Goal: Task Accomplishment & Management: Manage account settings

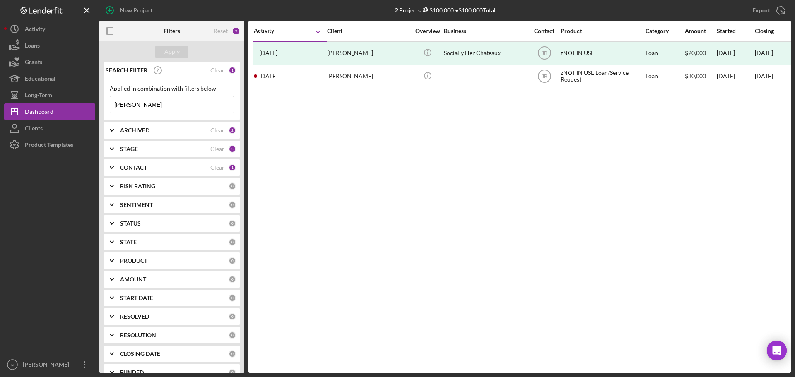
click at [144, 108] on input "[PERSON_NAME]" at bounding box center [171, 104] width 123 height 17
drag, startPoint x: 126, startPoint y: 105, endPoint x: 61, endPoint y: 102, distance: 65.0
click at [63, 103] on div "New Project 2 Projects $100,000 • $100,000 Total [PERSON_NAME] Export Icon/Expo…" at bounding box center [397, 186] width 786 height 373
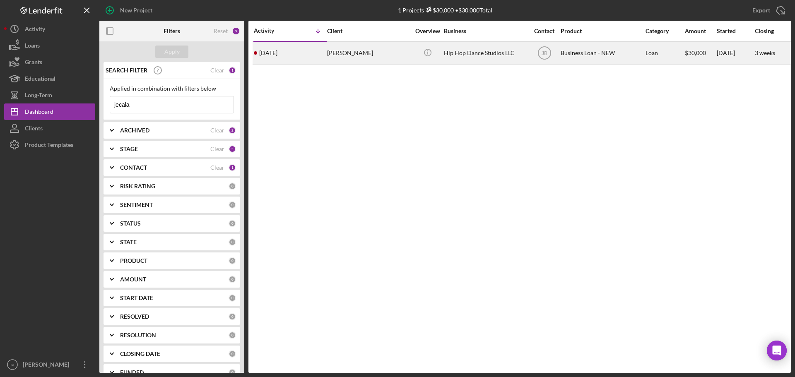
type input "jecala"
click at [485, 55] on div "Hip Hop Dance Studios LLC" at bounding box center [485, 53] width 83 height 22
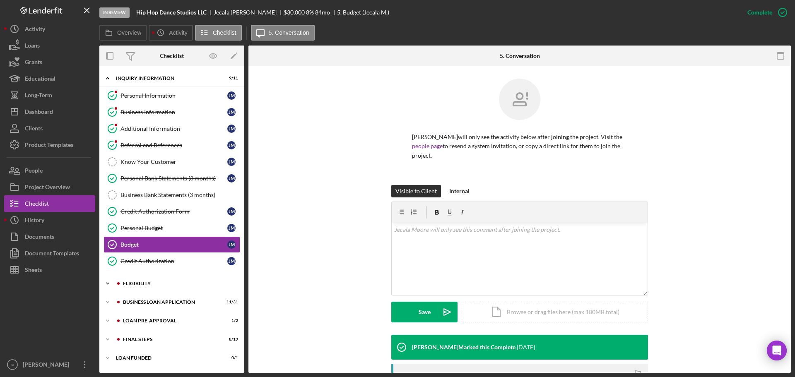
click at [148, 282] on div "ELIGIBILITY" at bounding box center [178, 283] width 111 height 5
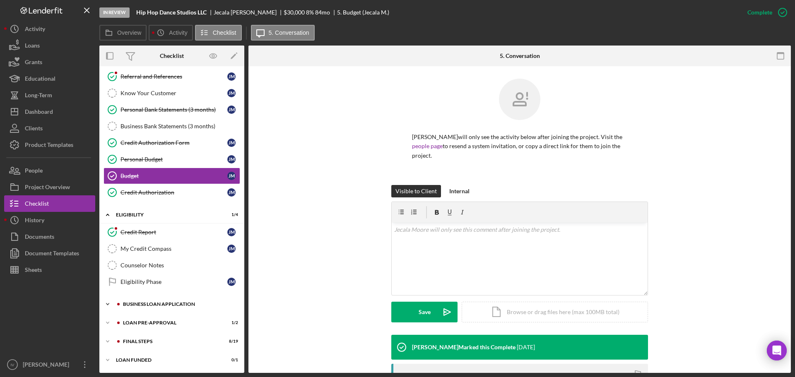
click at [164, 305] on div "BUSINESS LOAN APPLICATION" at bounding box center [178, 304] width 111 height 5
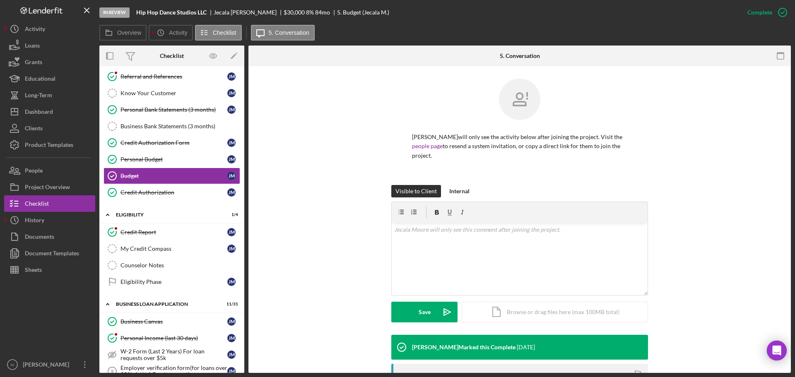
scroll to position [358, 0]
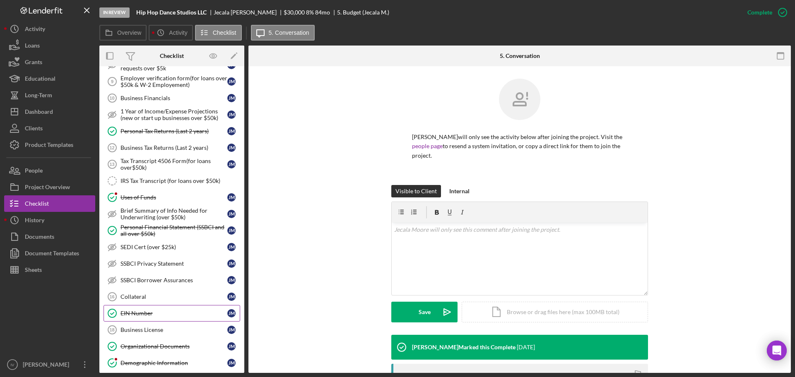
click at [140, 310] on div "EIN Number" at bounding box center [173, 313] width 107 height 7
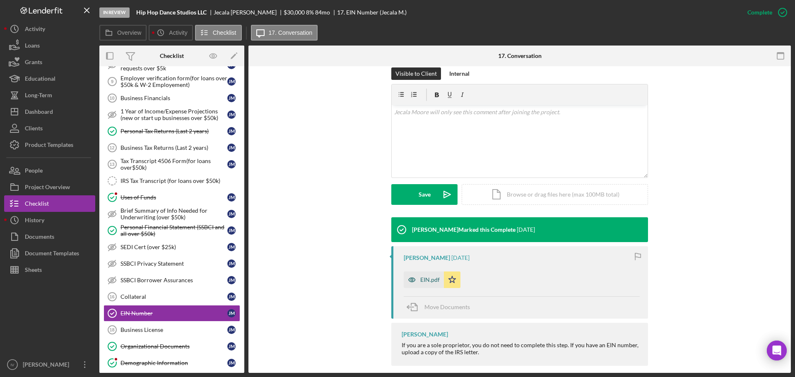
click at [434, 276] on div "EIN.pdf" at bounding box center [429, 279] width 19 height 7
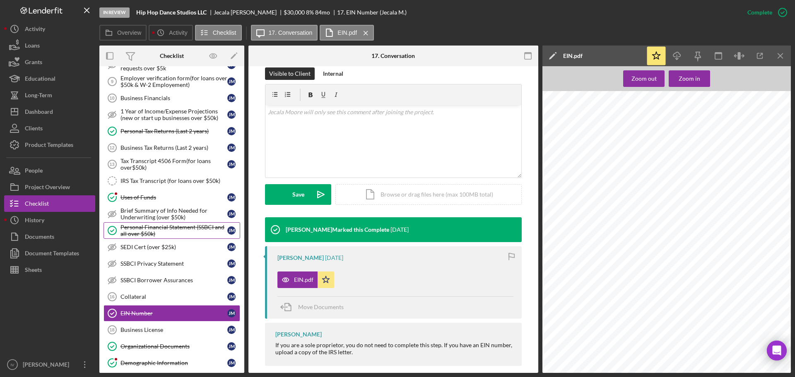
scroll to position [524, 0]
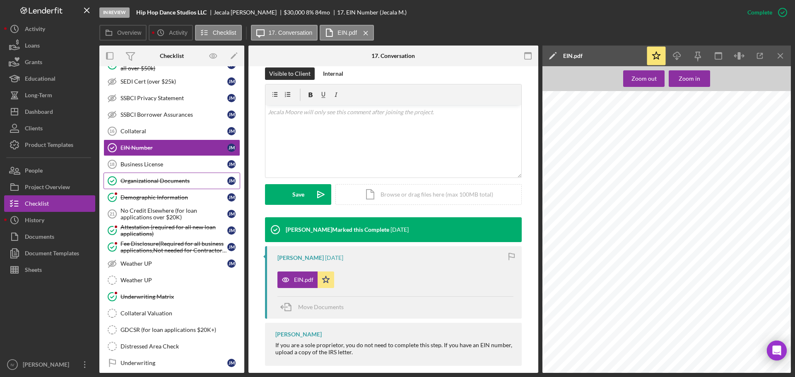
click at [149, 182] on div "Organizational Documents" at bounding box center [173, 181] width 107 height 7
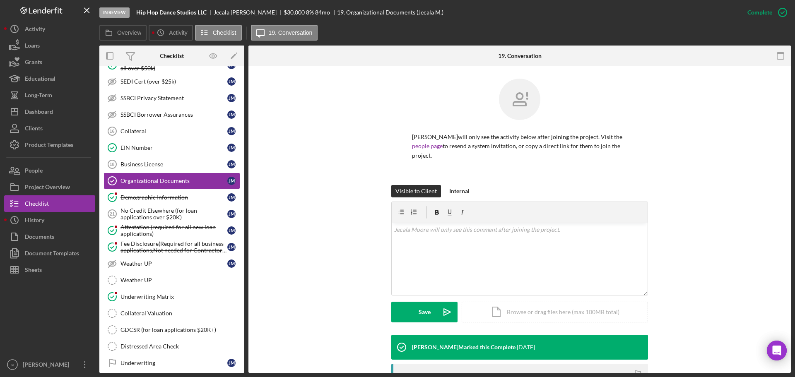
scroll to position [165, 0]
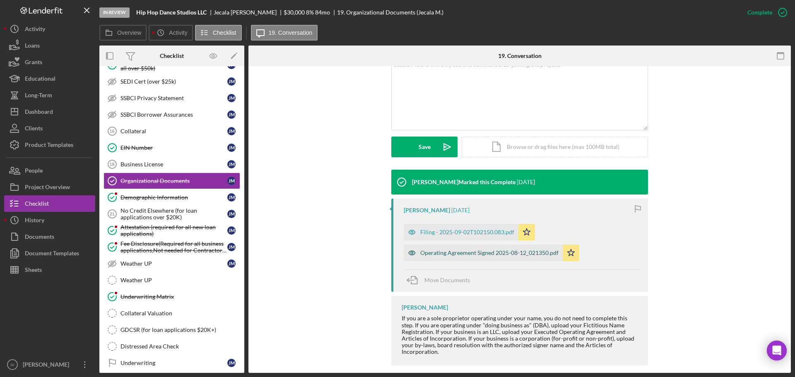
click at [455, 250] on div "Operating Agreement Signed 2025-08-12_021350.pdf" at bounding box center [489, 253] width 138 height 7
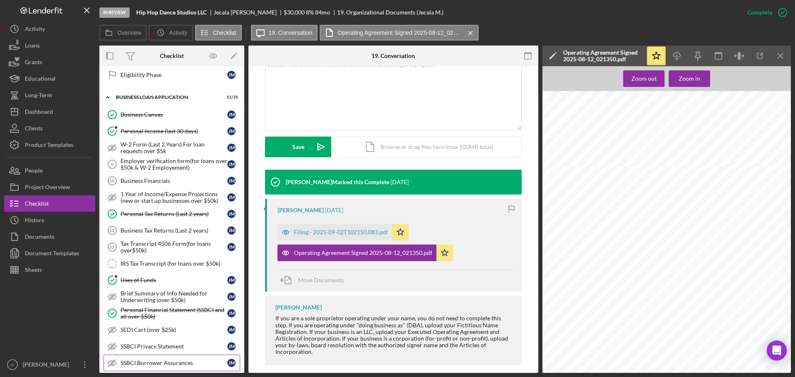
scroll to position [0, 0]
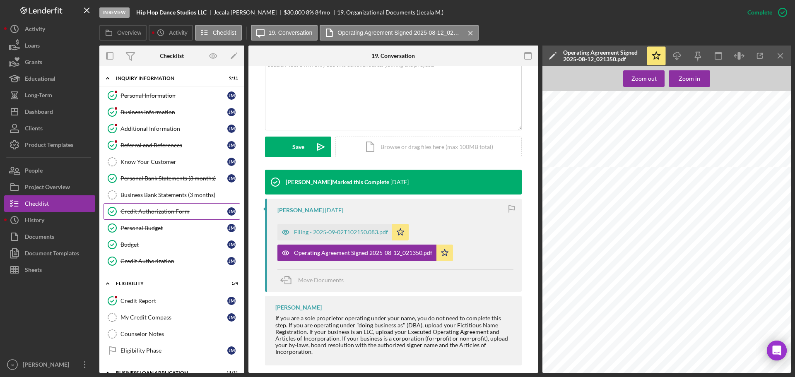
drag, startPoint x: 146, startPoint y: 210, endPoint x: 168, endPoint y: 213, distance: 22.6
click at [146, 210] on div "Credit Authorization Form" at bounding box center [173, 211] width 107 height 7
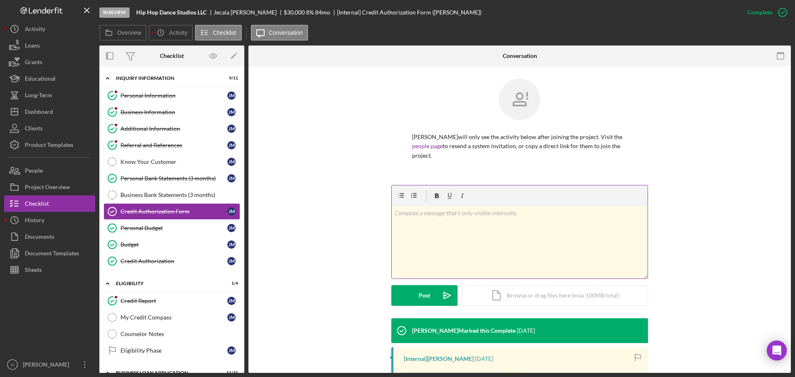
scroll to position [168, 0]
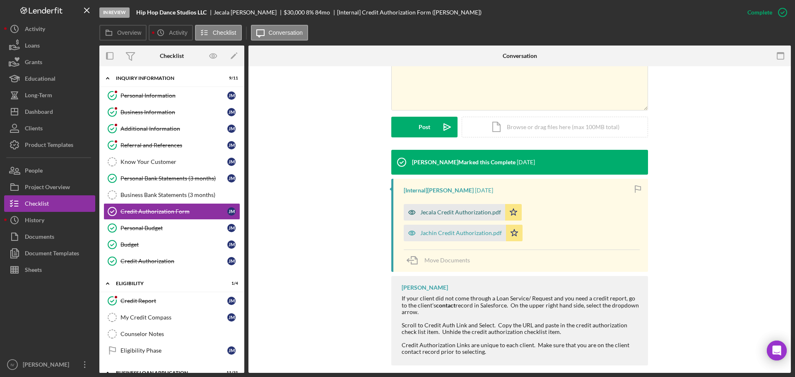
click at [475, 208] on div "Jecala Credit Authorization.pdf" at bounding box center [454, 212] width 101 height 17
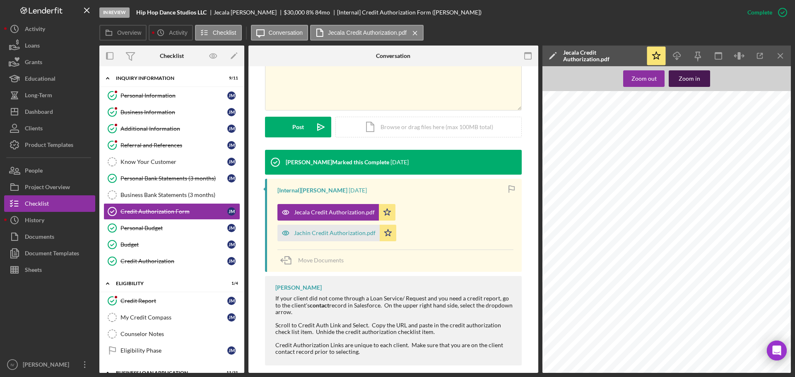
click at [687, 78] on div "Zoom in" at bounding box center [689, 78] width 22 height 17
click at [37, 112] on div "Dashboard" at bounding box center [39, 112] width 28 height 19
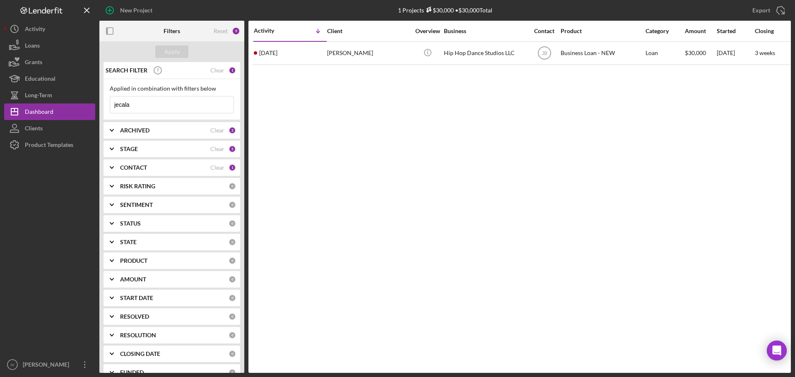
drag, startPoint x: 163, startPoint y: 93, endPoint x: 126, endPoint y: 99, distance: 37.7
click at [126, 99] on div "Applied in combination with filters below jecala Icon/Menu Close" at bounding box center [172, 99] width 124 height 28
drag, startPoint x: 130, startPoint y: 104, endPoint x: 65, endPoint y: 104, distance: 64.1
click at [65, 104] on div "New Project 1 Projects $30,000 • $30,000 Total jecala Export Icon/Export Filter…" at bounding box center [397, 186] width 786 height 373
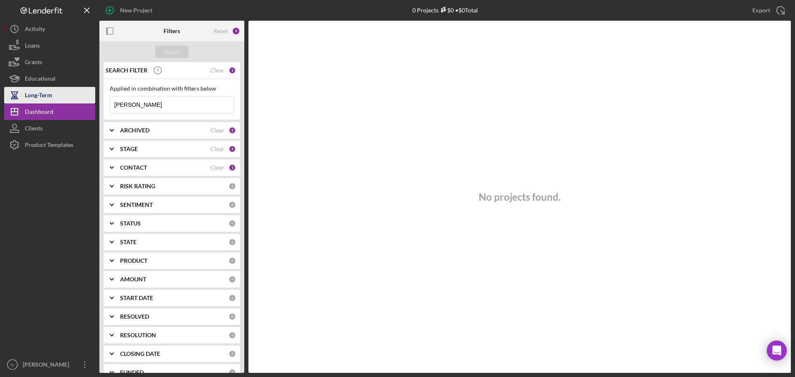
drag, startPoint x: 181, startPoint y: 101, endPoint x: 70, endPoint y: 100, distance: 110.9
click at [70, 100] on div "New Project 0 Projects $0 • $0 Total jecala Export Icon/Export Filters Reset 9 …" at bounding box center [397, 186] width 786 height 373
type input "[PERSON_NAME]"
click at [155, 164] on div "CONTACT Clear 1" at bounding box center [178, 167] width 116 height 17
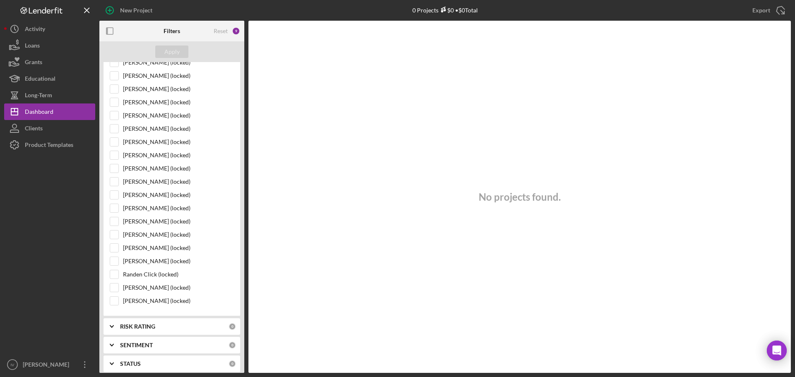
scroll to position [331, 0]
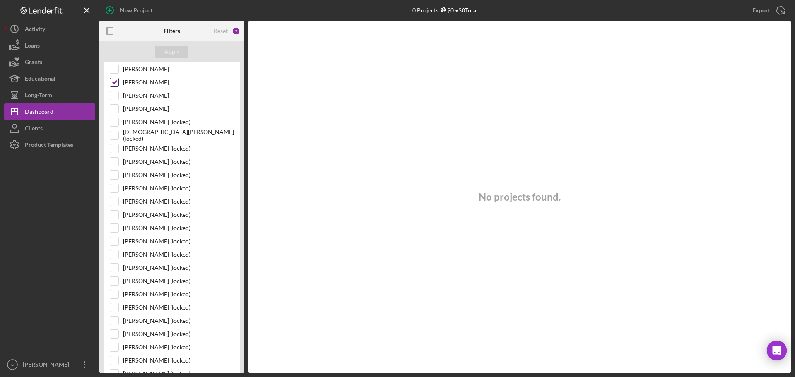
click at [116, 86] on input "[PERSON_NAME]" at bounding box center [114, 82] width 8 height 8
checkbox input "false"
click at [172, 51] on div "Apply" at bounding box center [171, 52] width 15 height 12
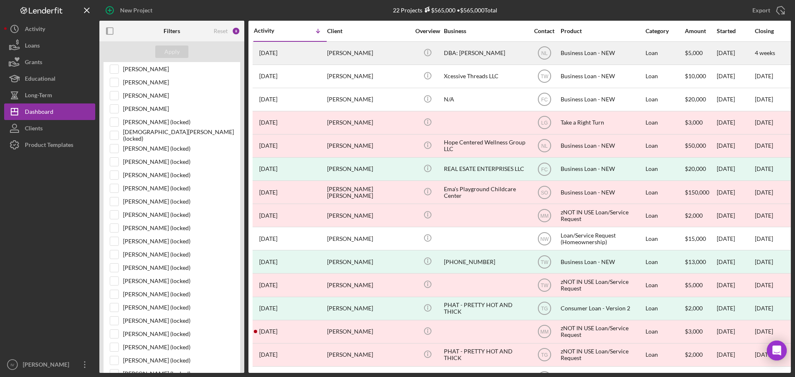
click at [406, 54] on div "[PERSON_NAME]" at bounding box center [368, 53] width 83 height 22
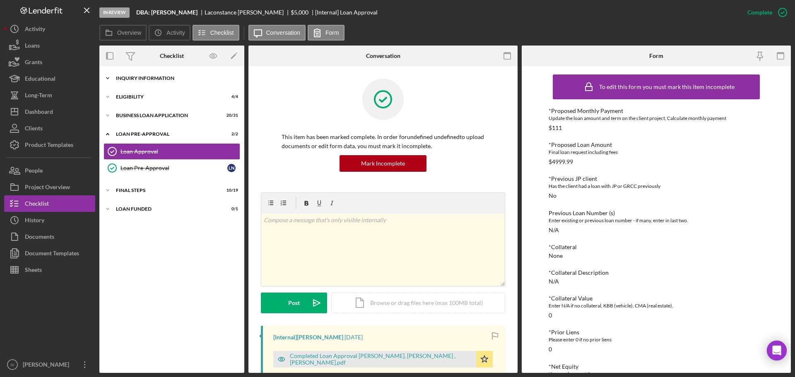
click at [149, 78] on div "INQUIRY INFORMATION" at bounding box center [175, 78] width 118 height 5
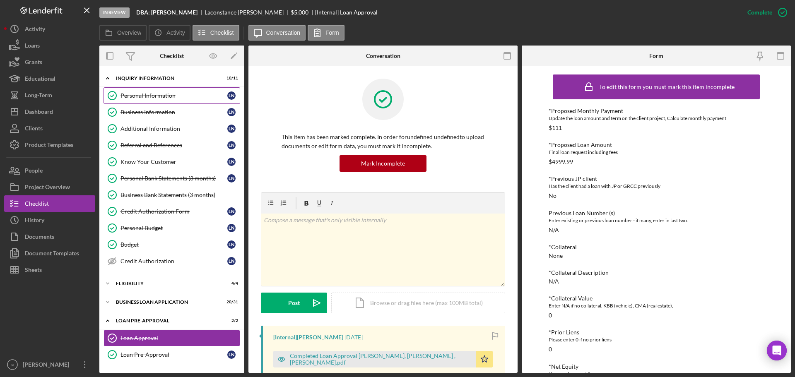
click at [155, 96] on div "Personal Information" at bounding box center [173, 95] width 107 height 7
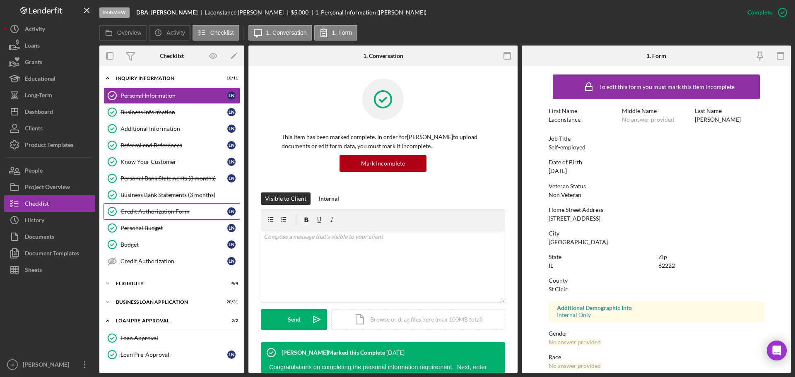
click at [148, 213] on div "Credit Authorization Form" at bounding box center [173, 211] width 107 height 7
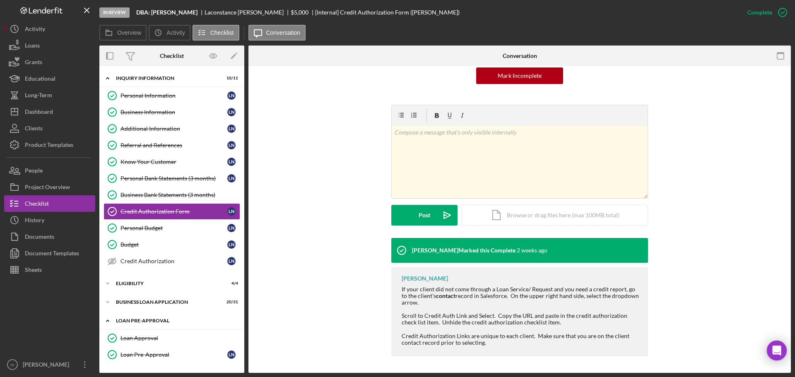
scroll to position [36, 0]
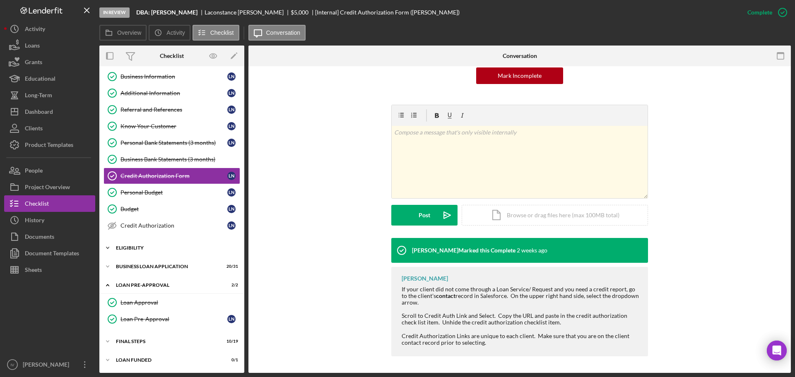
click at [130, 248] on div "ELIGIBILITY" at bounding box center [175, 247] width 118 height 5
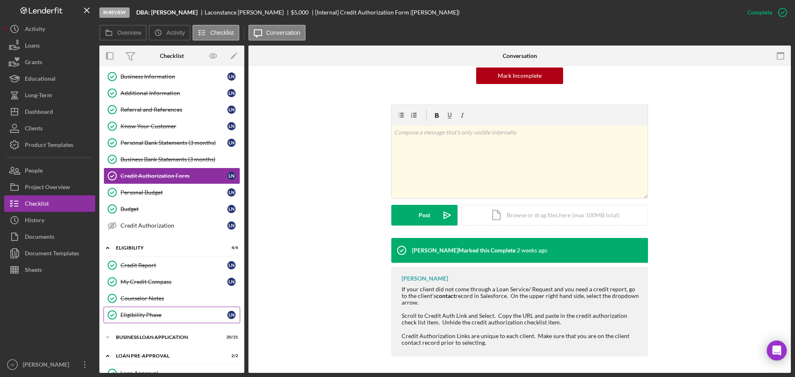
scroll to position [106, 0]
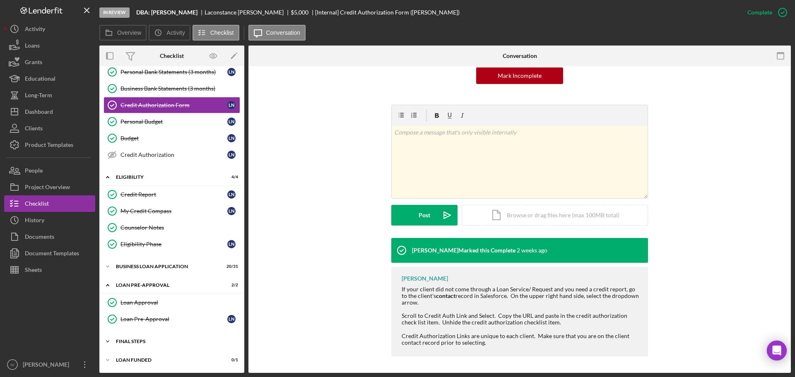
click at [132, 339] on div "FINAL STEPS" at bounding box center [175, 341] width 118 height 5
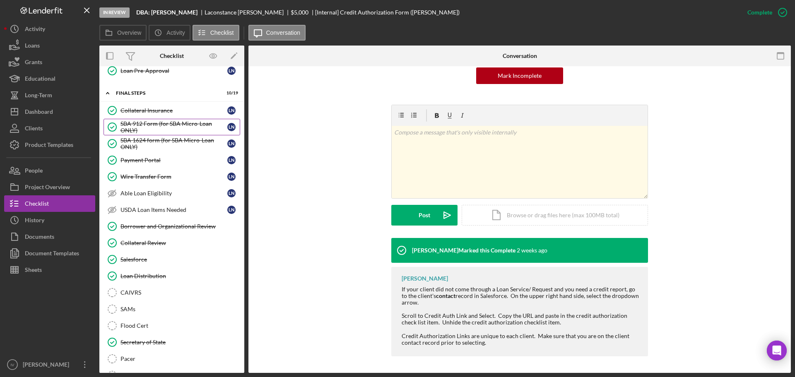
click at [154, 128] on div "SBA 912 Form (for SBA Micro-Loan ONLY)" at bounding box center [173, 126] width 107 height 13
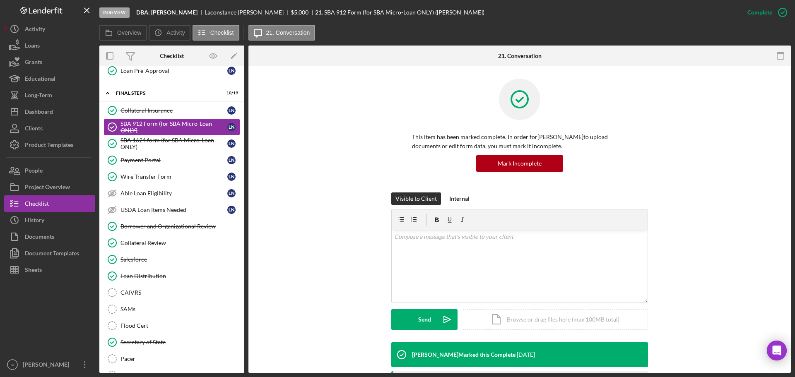
scroll to position [207, 0]
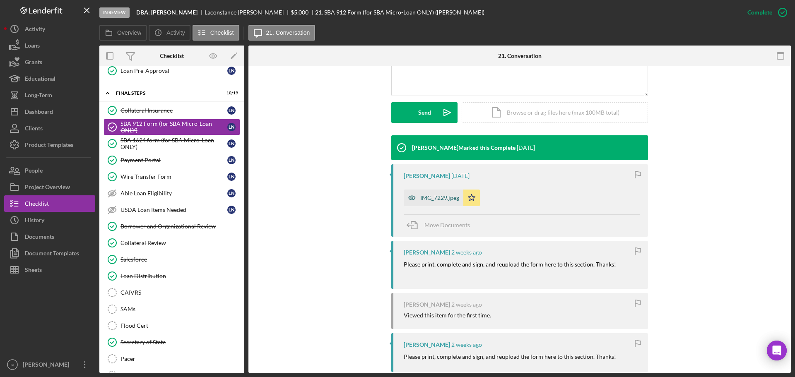
click at [442, 196] on div "IMG_7229.jpeg" at bounding box center [439, 198] width 39 height 7
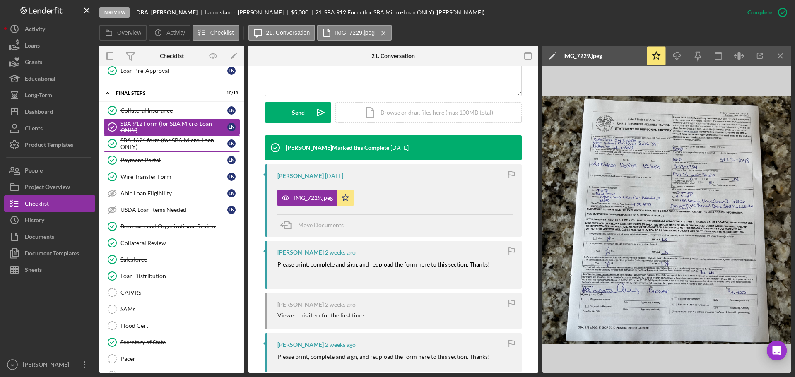
click at [144, 140] on div "SBA 1624 form (for SBA Micro-Loan ONLY)" at bounding box center [173, 143] width 107 height 13
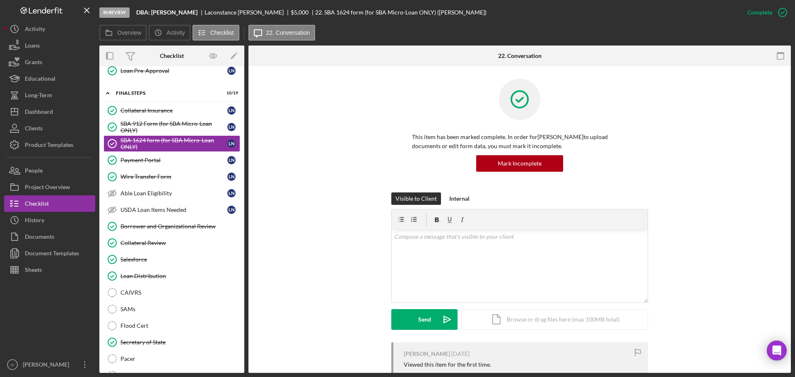
scroll to position [112, 0]
